Goal: Task Accomplishment & Management: Use online tool/utility

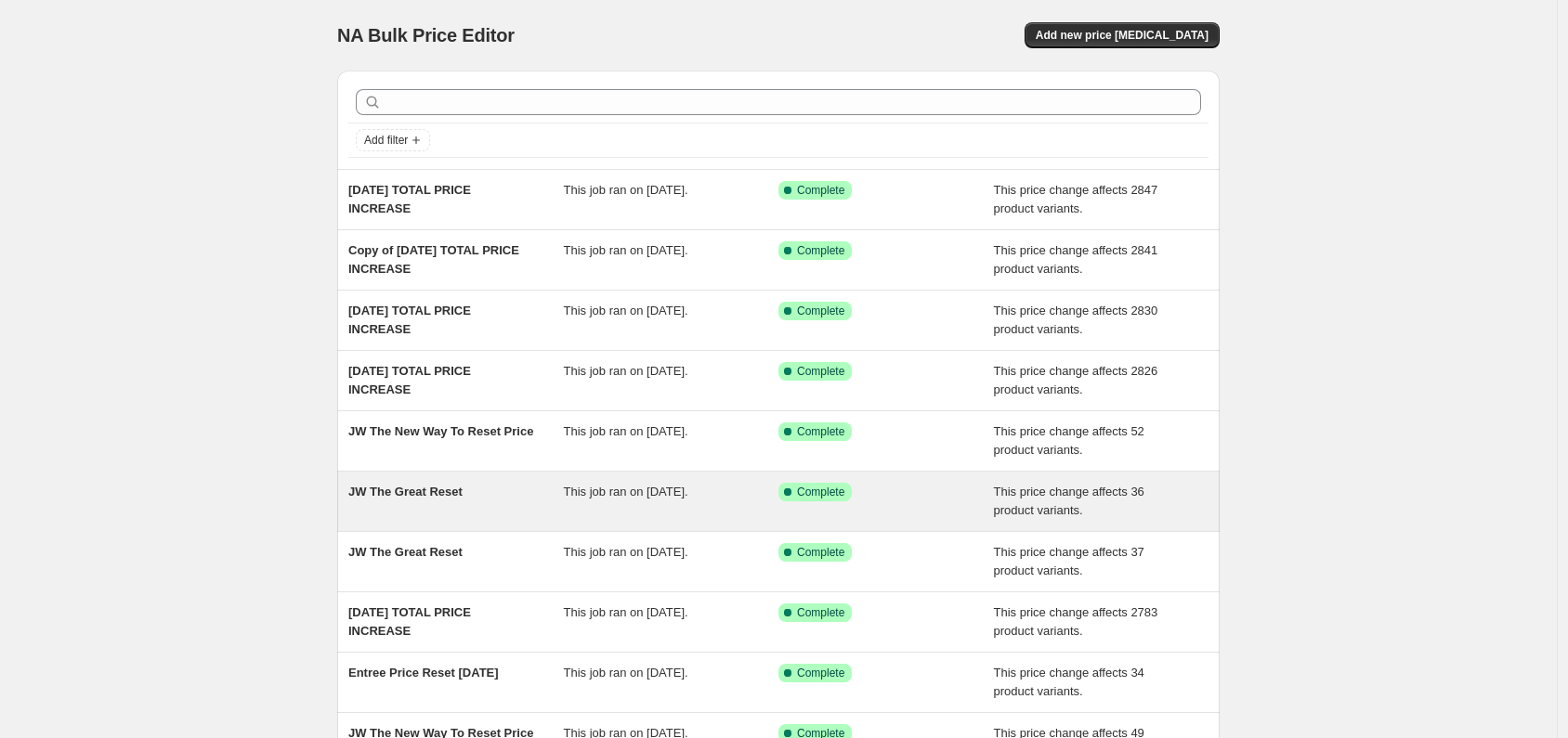
click at [478, 510] on div "JW The Great Reset" at bounding box center [455, 502] width 215 height 37
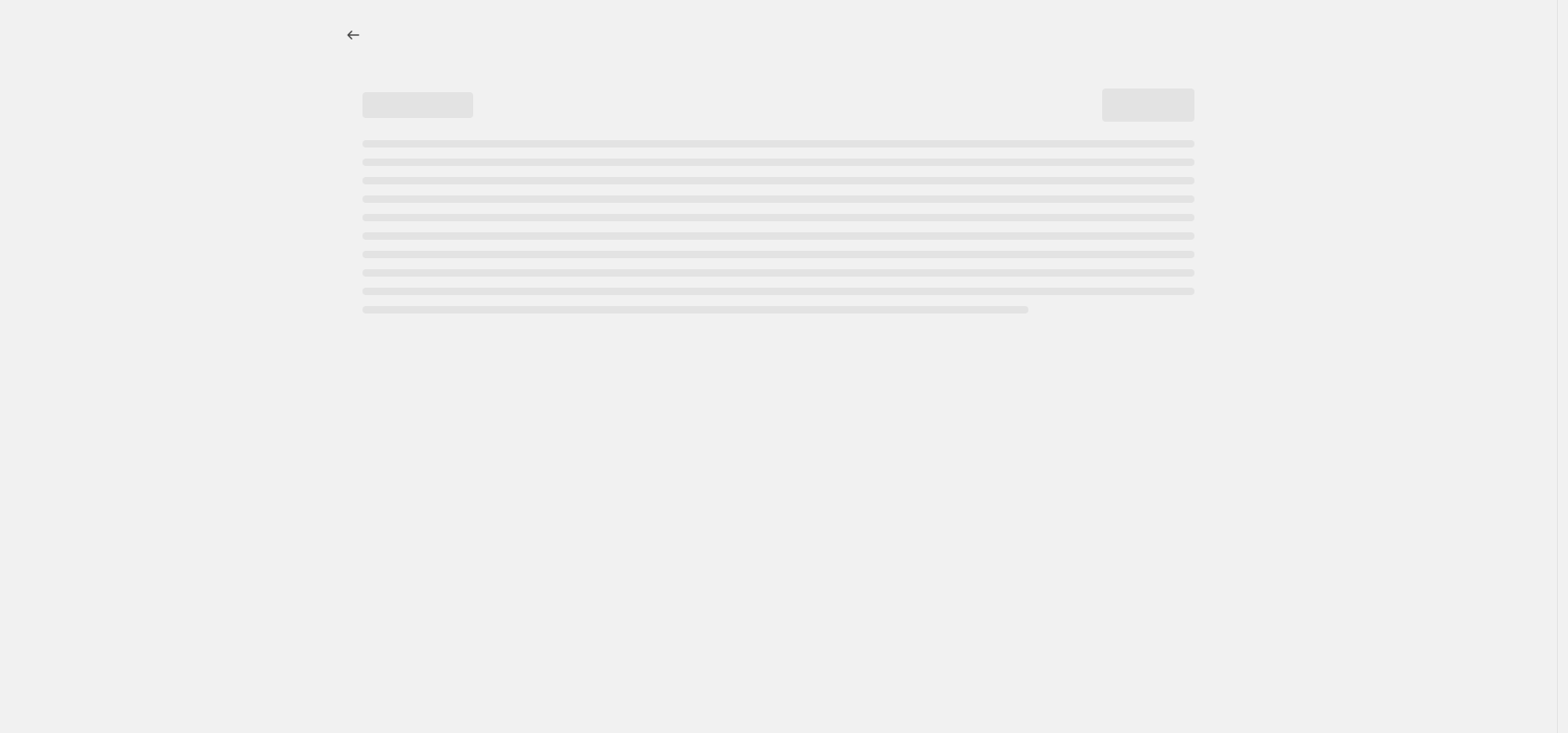
select select "ecap"
select select "no_change"
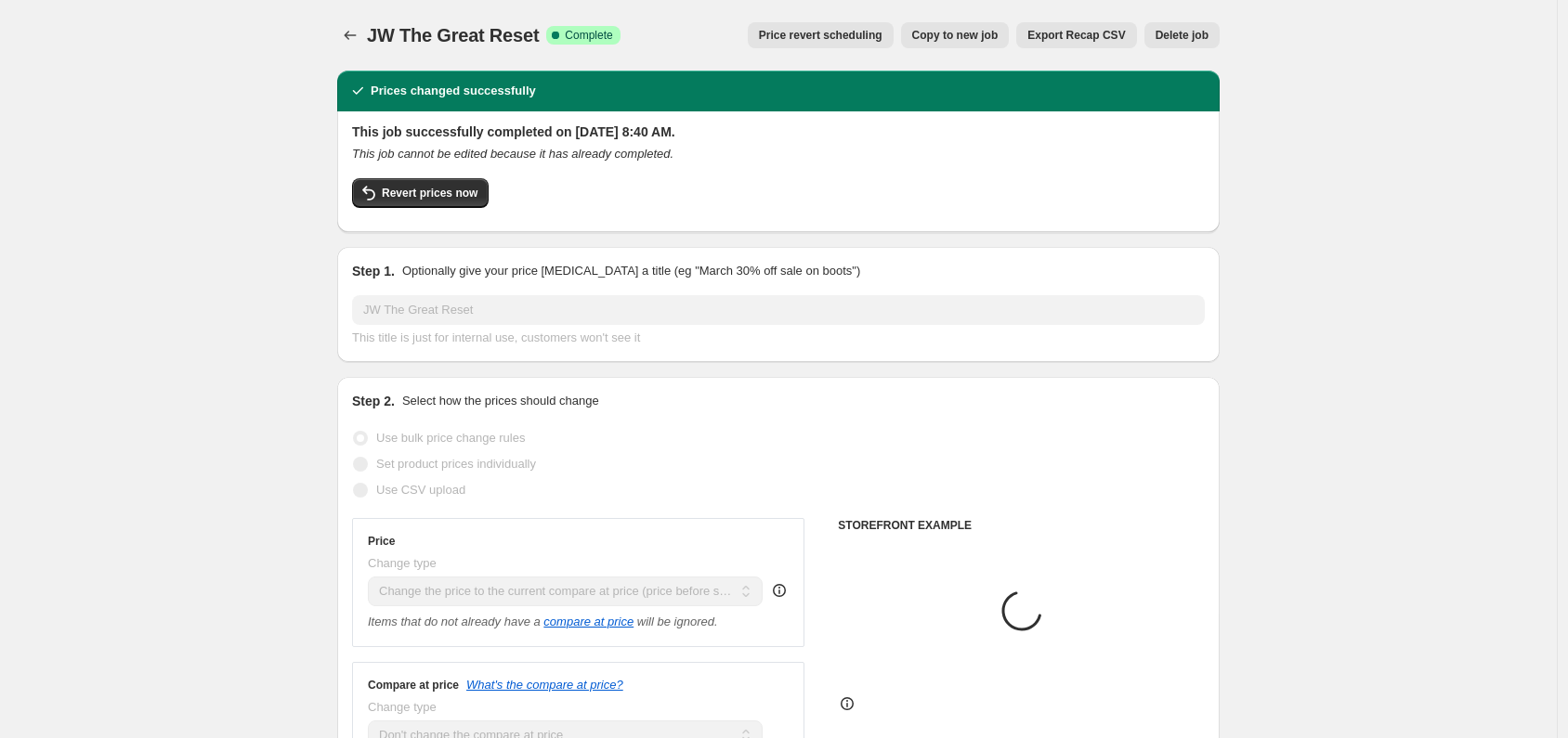
select select "collection"
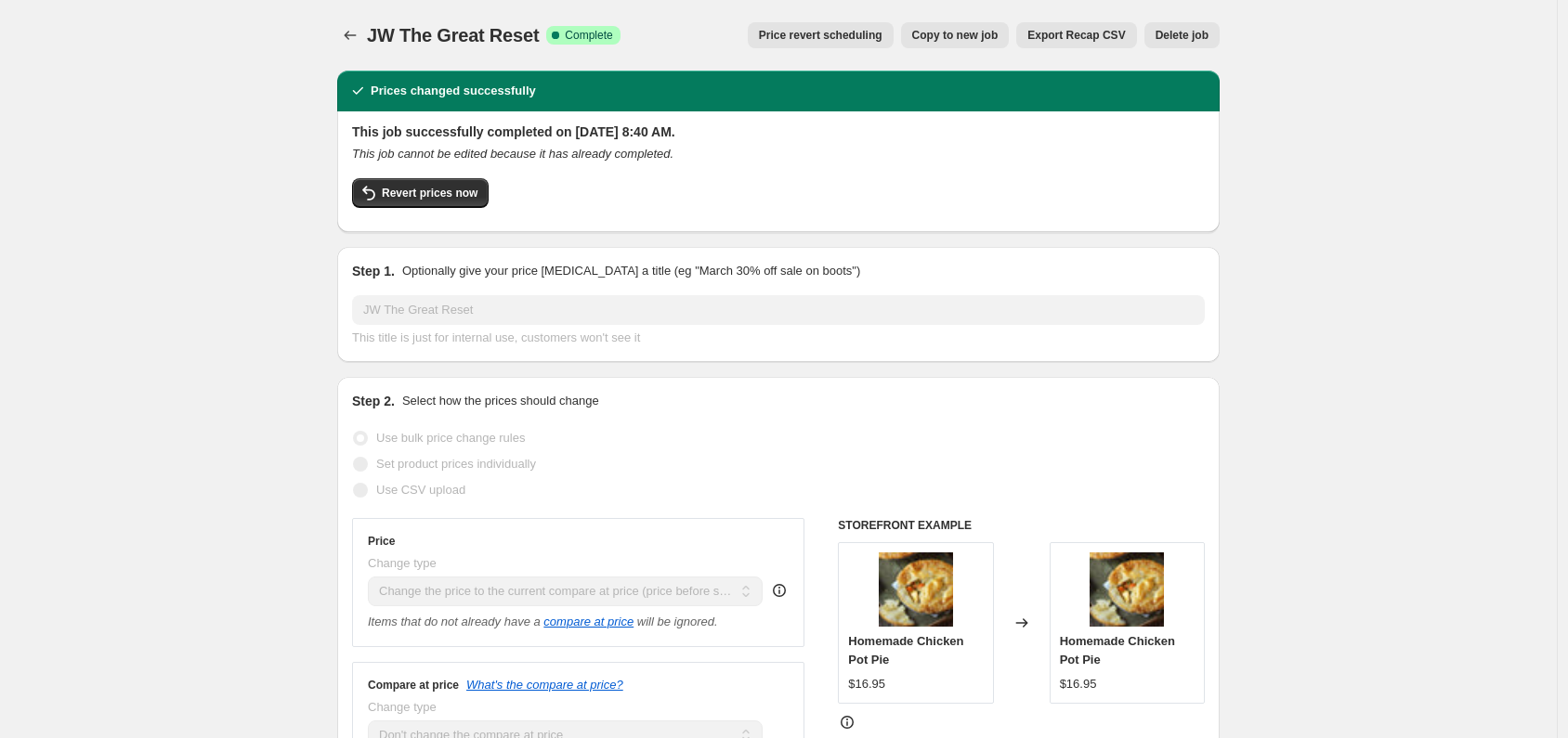
click at [968, 38] on span "Copy to new job" at bounding box center [955, 35] width 87 height 15
select select "ecap"
select select "no_change"
select select "collection"
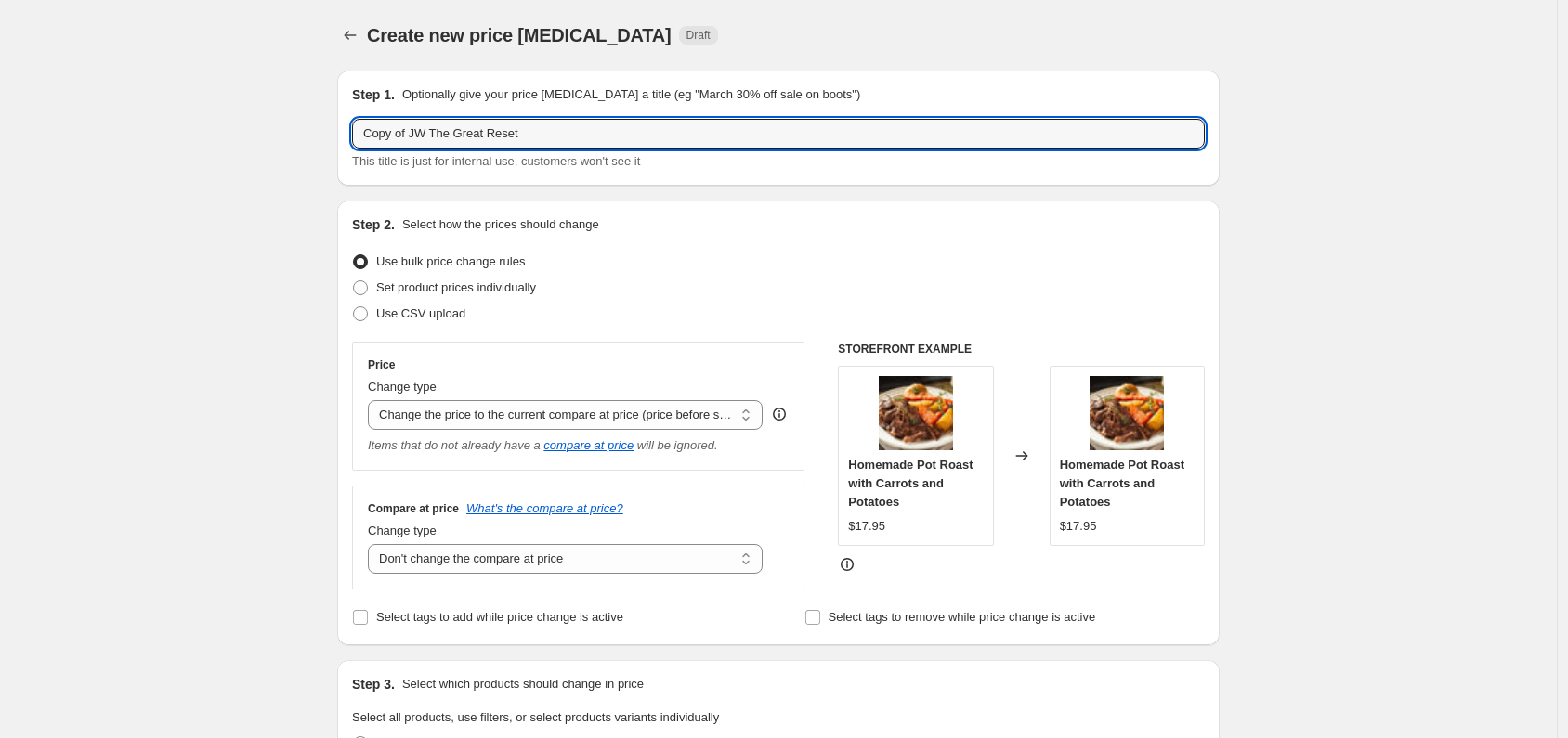
drag, startPoint x: 417, startPoint y: 136, endPoint x: 232, endPoint y: 165, distance: 187.3
type input "JW The Great Reset"
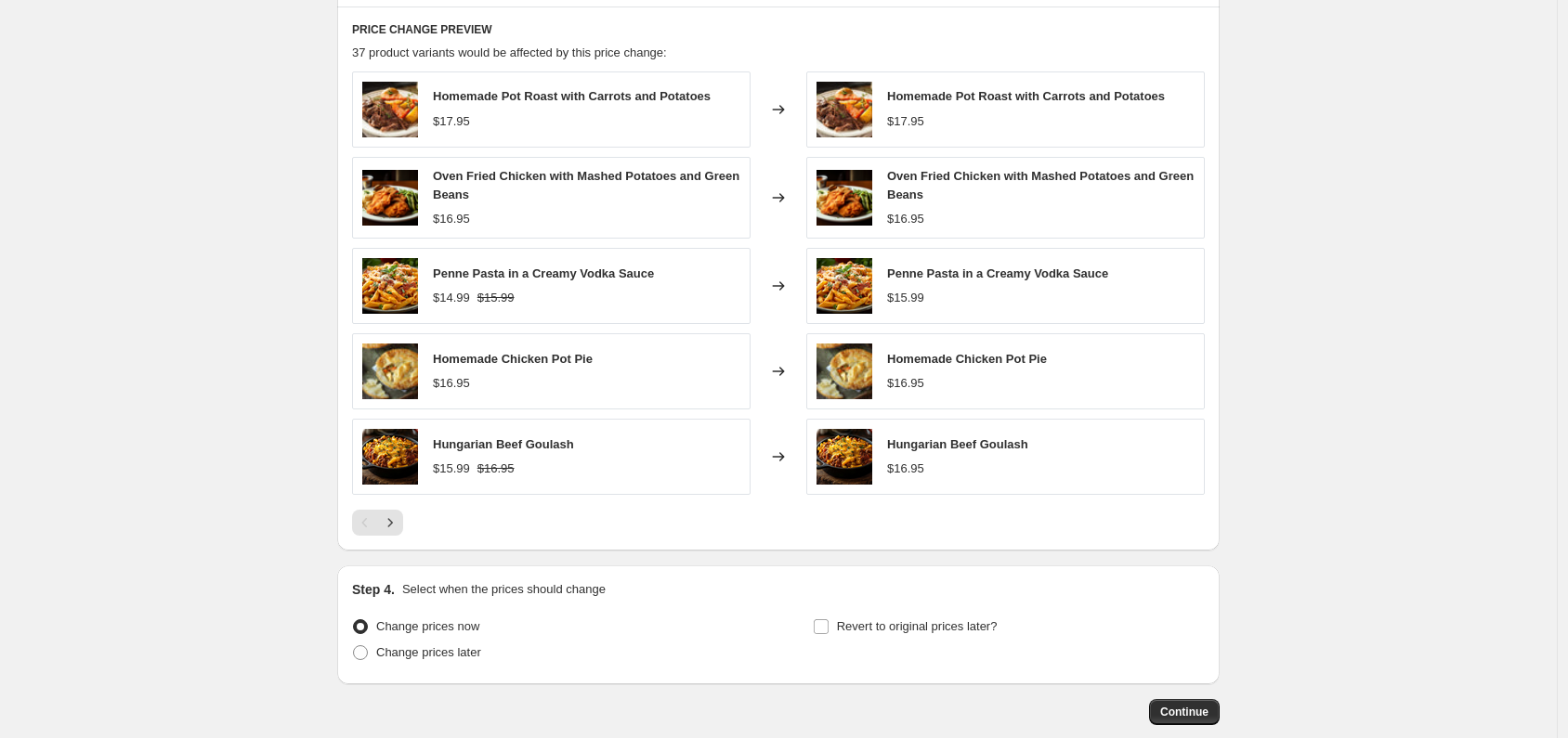
scroll to position [1124, 0]
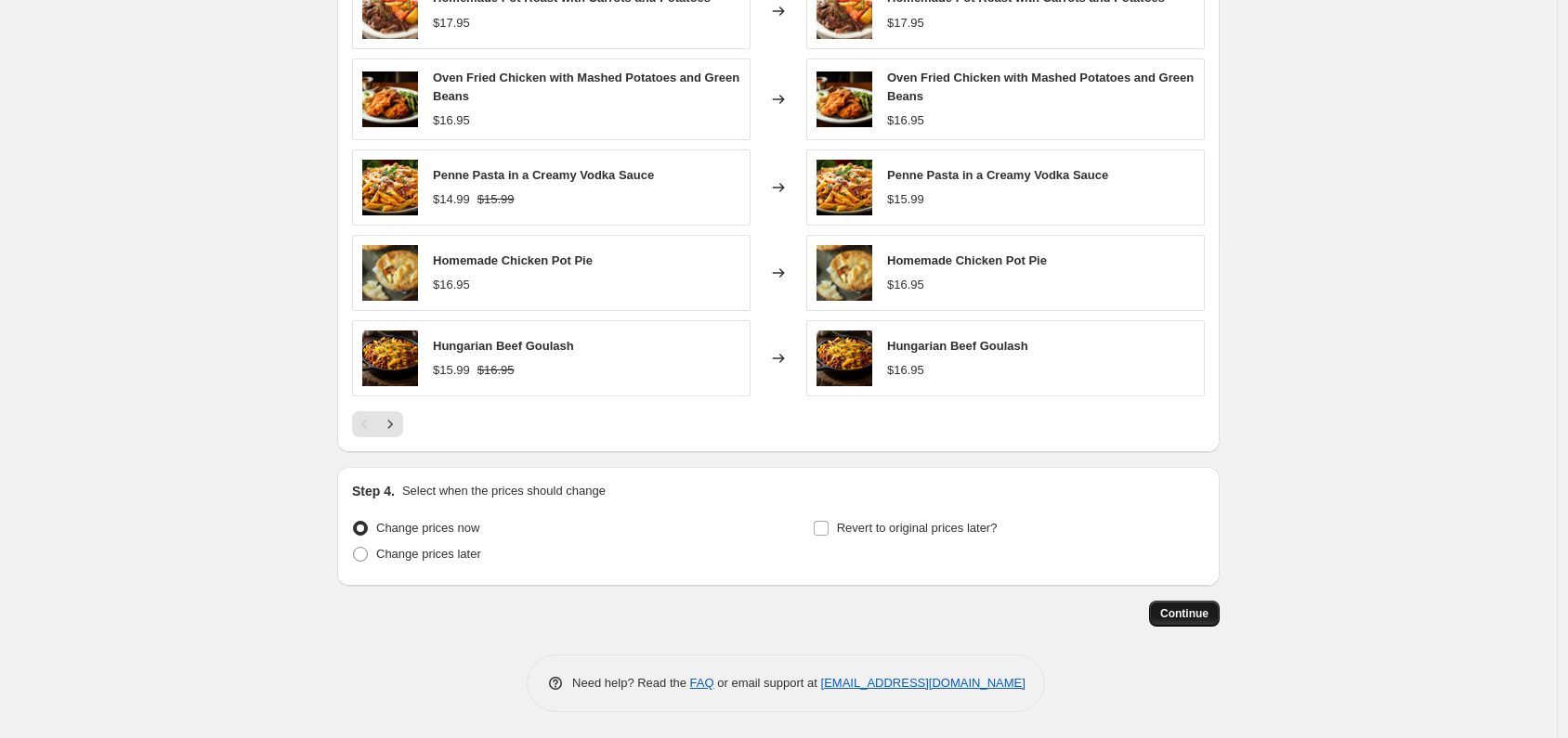
click at [1186, 611] on span "Continue" at bounding box center [1184, 613] width 48 height 15
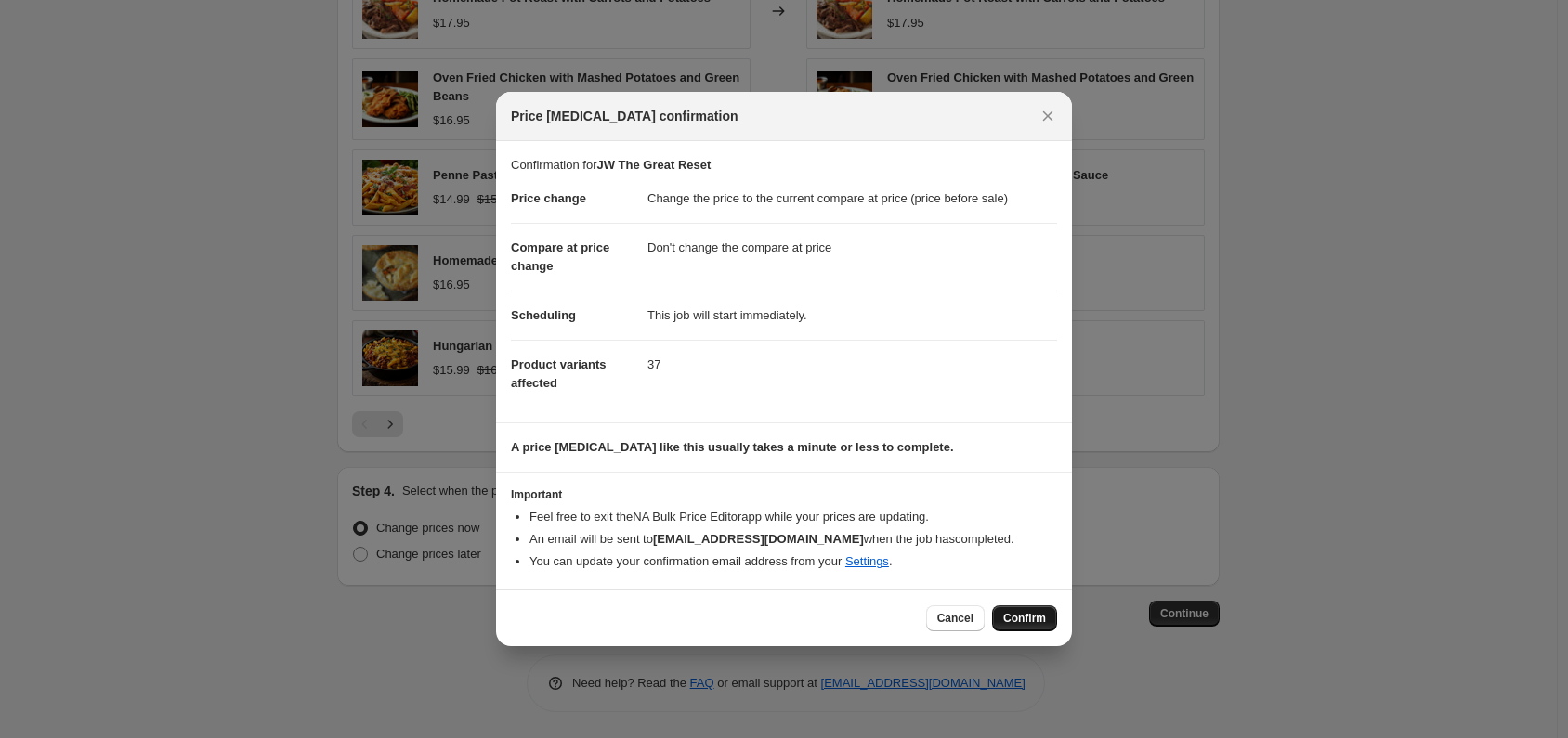
click at [1034, 619] on span "Confirm" at bounding box center [1024, 618] width 43 height 15
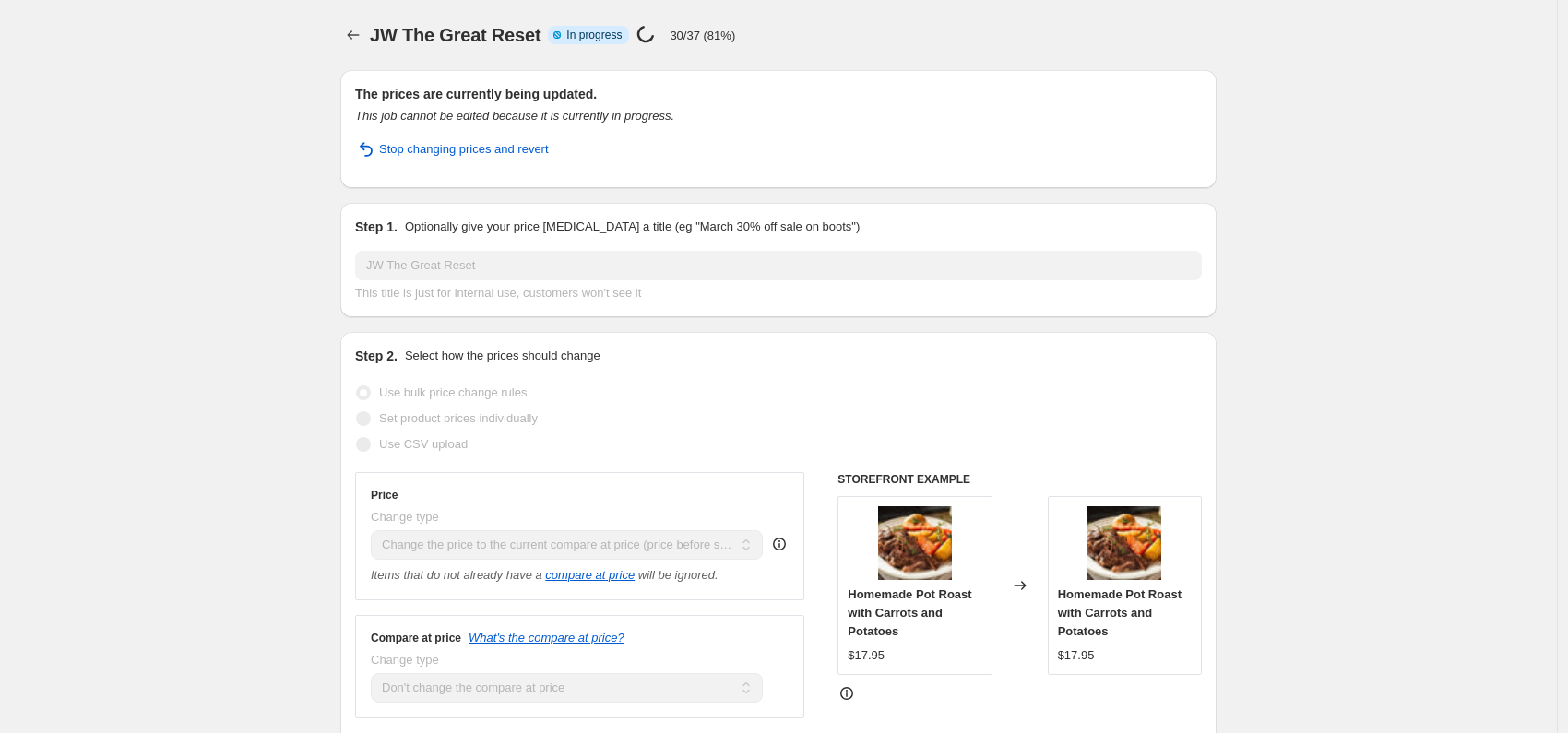
select select "ecap"
select select "no_change"
select select "collection"
